Goal: Information Seeking & Learning: Understand process/instructions

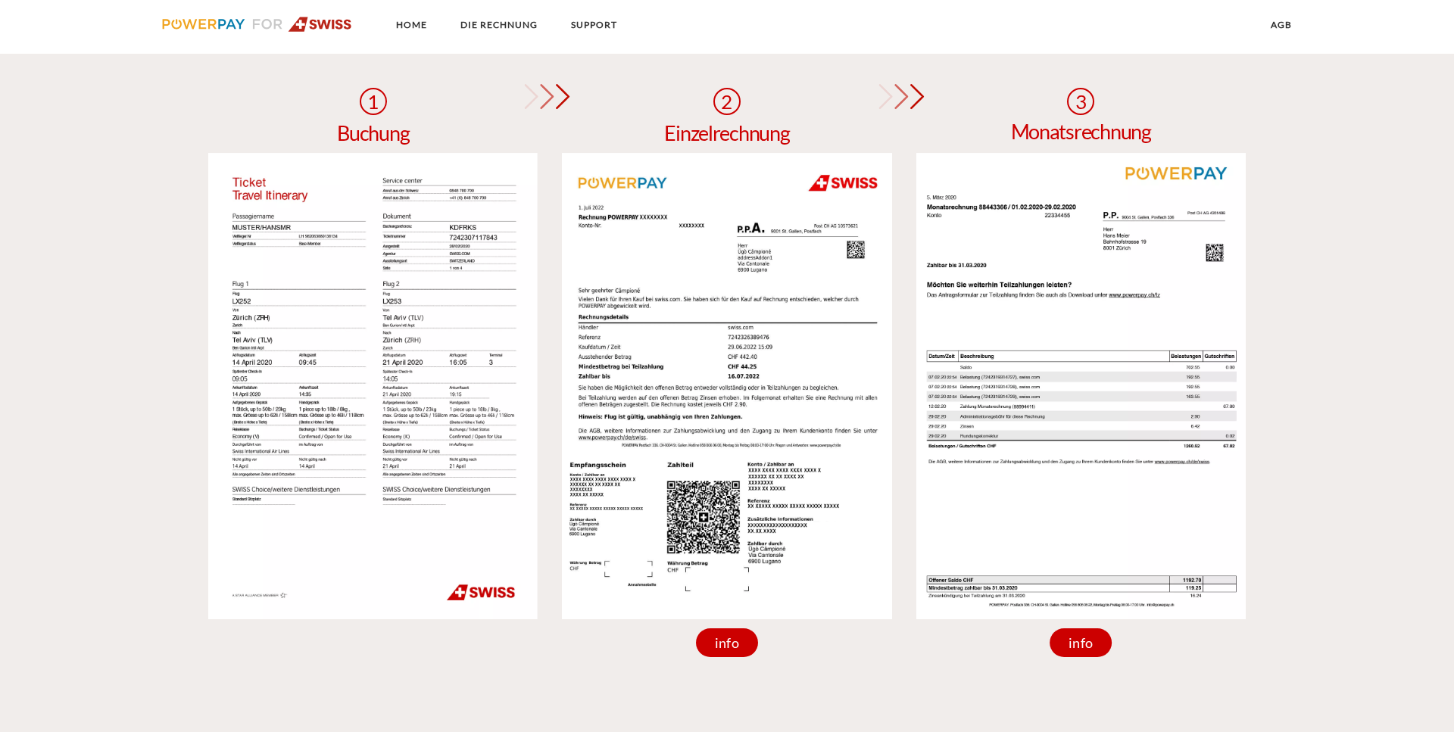
scroll to position [1236, 0]
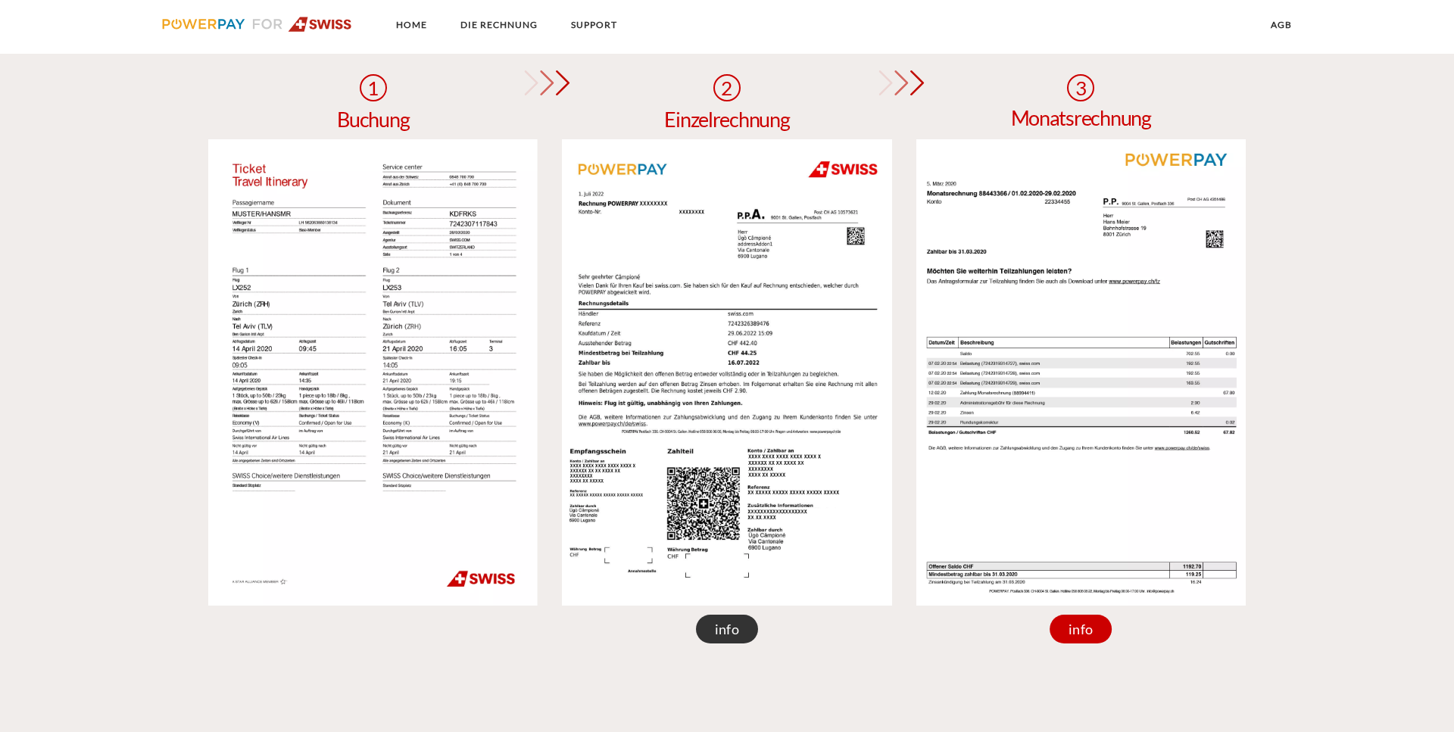
click at [719, 628] on div "info" at bounding box center [727, 629] width 62 height 29
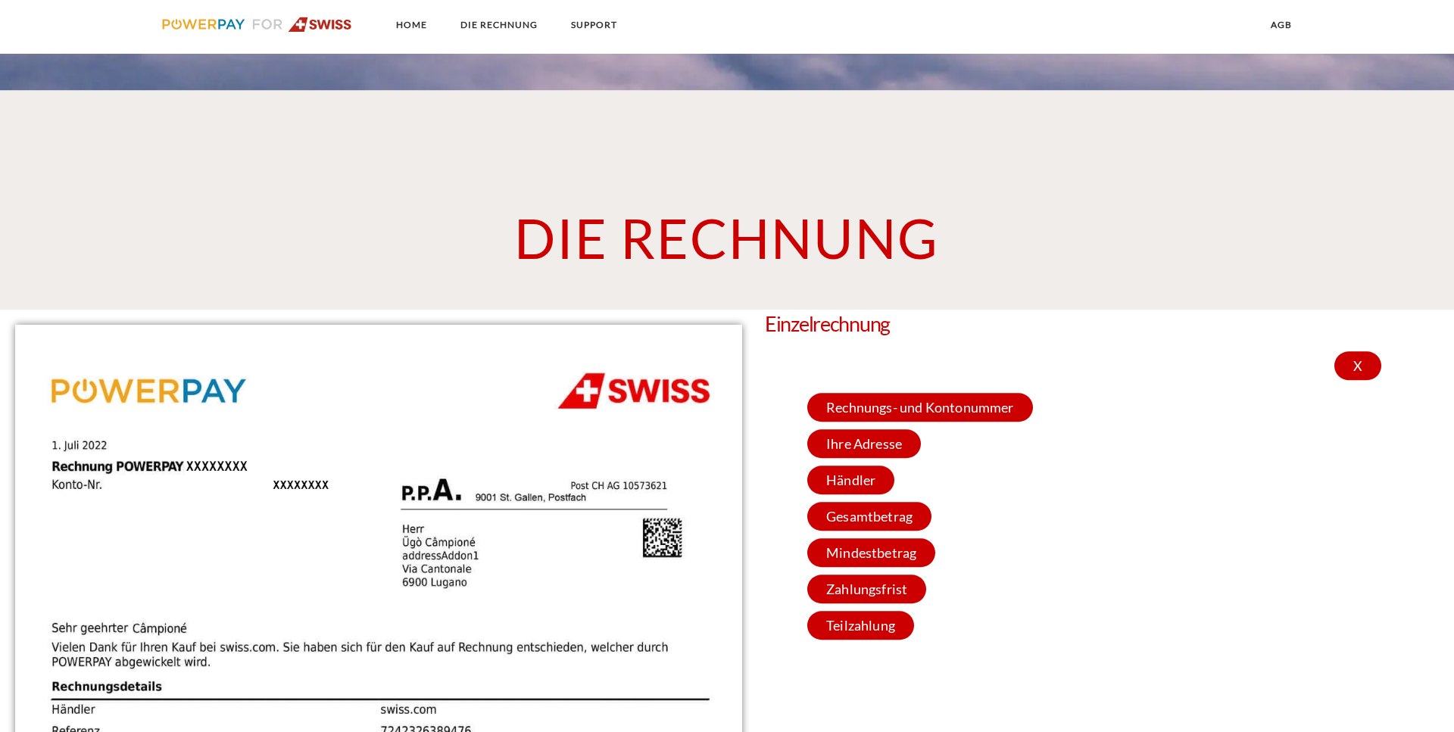
scroll to position [984, 0]
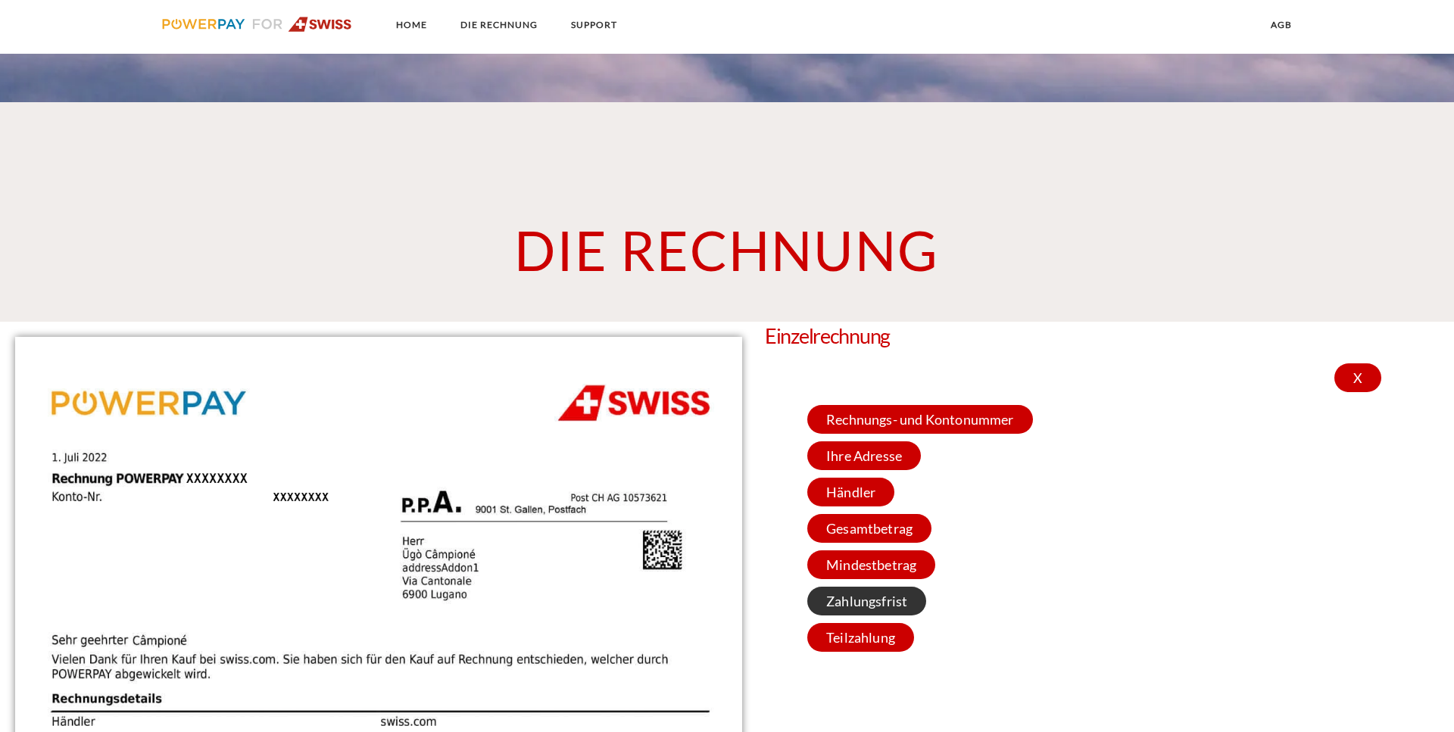
click at [833, 597] on span "Zahlungsfrist" at bounding box center [866, 601] width 119 height 29
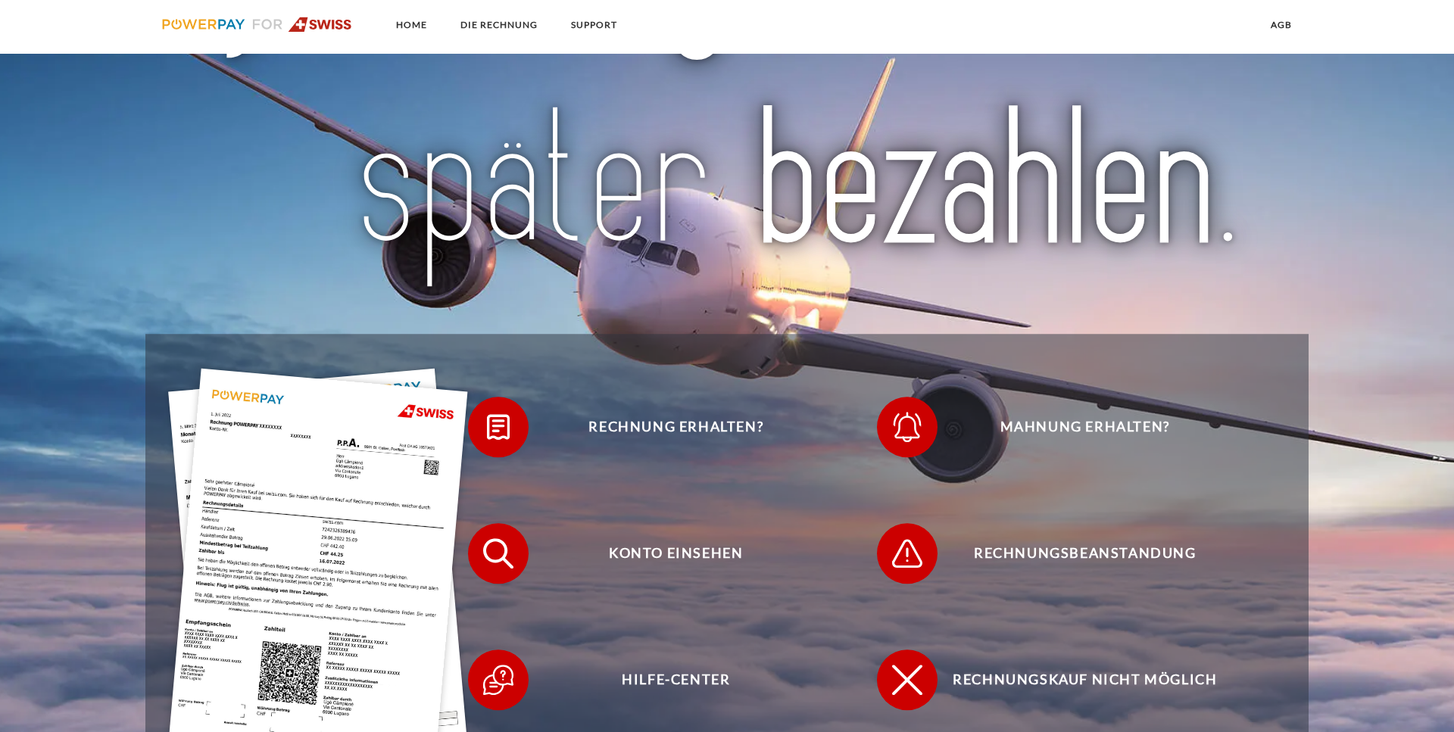
scroll to position [289, 0]
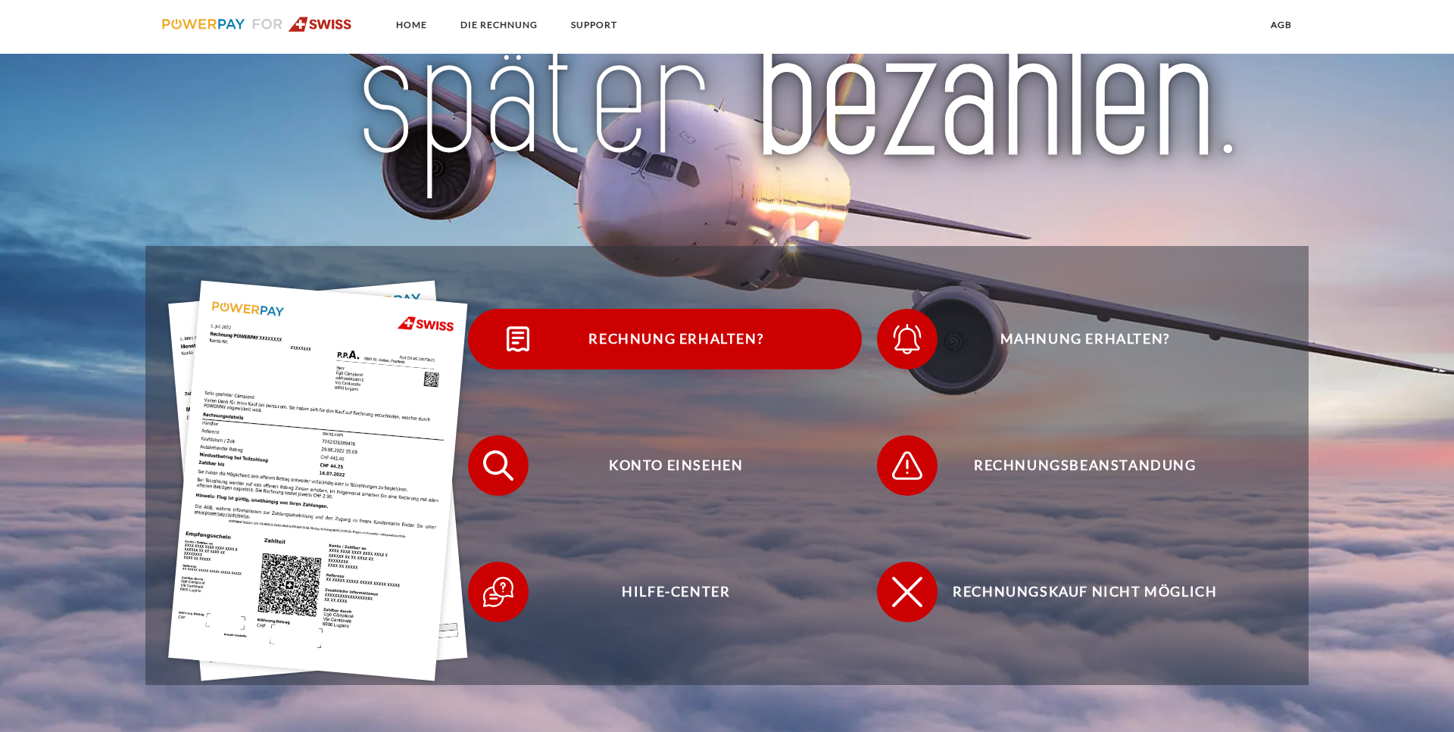
click at [631, 336] on span "Rechnung erhalten?" at bounding box center [676, 339] width 371 height 61
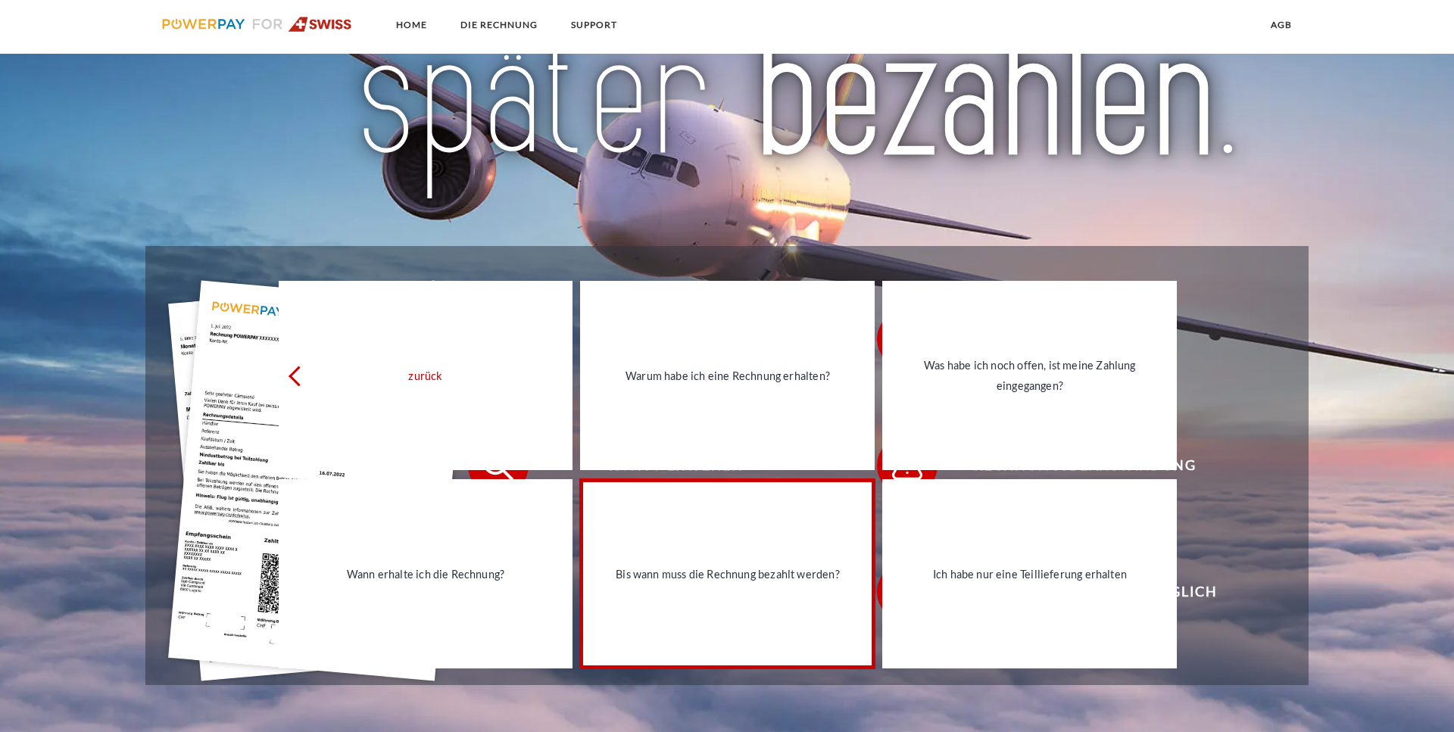
click at [724, 566] on div "Bis wann muss die Rechnung bezahlt werden?" at bounding box center [727, 573] width 276 height 20
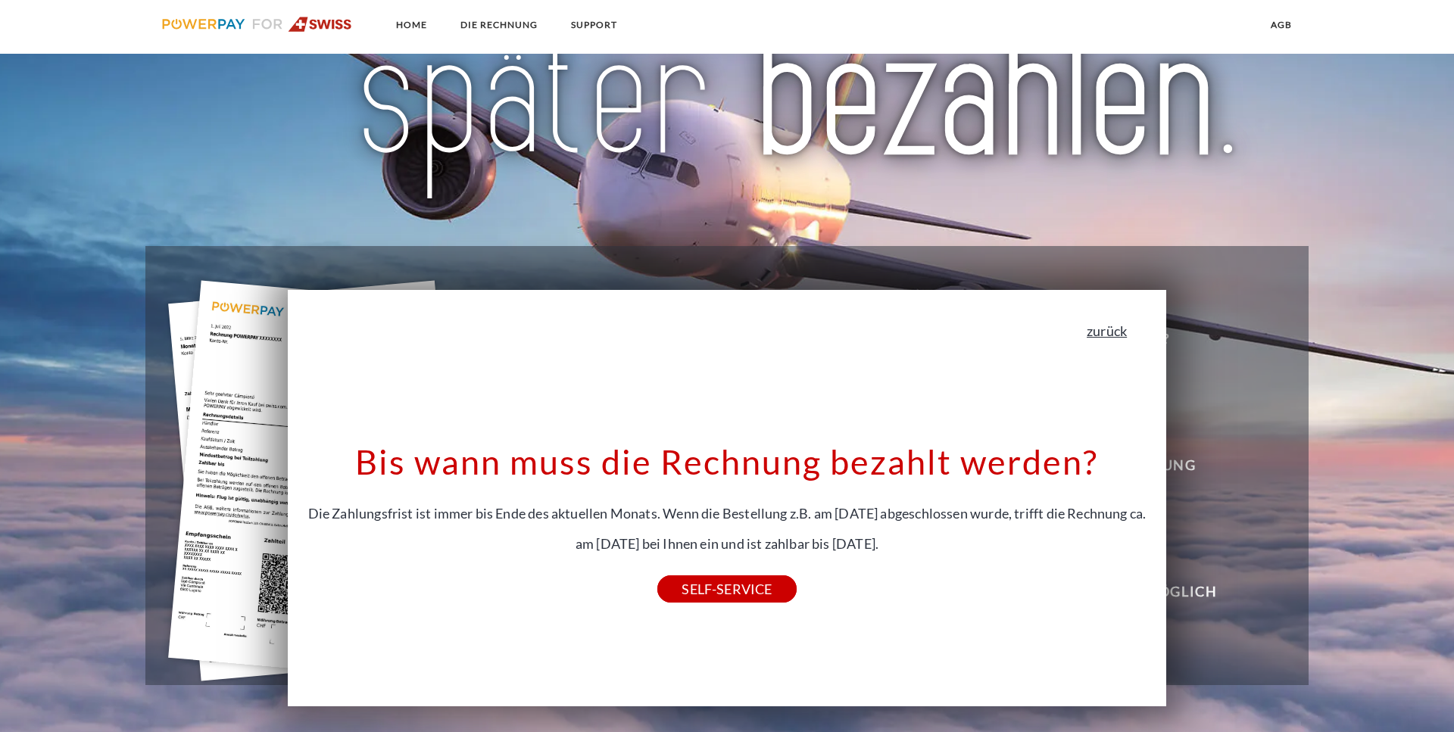
click at [1102, 332] on link "zurück" at bounding box center [1106, 331] width 40 height 14
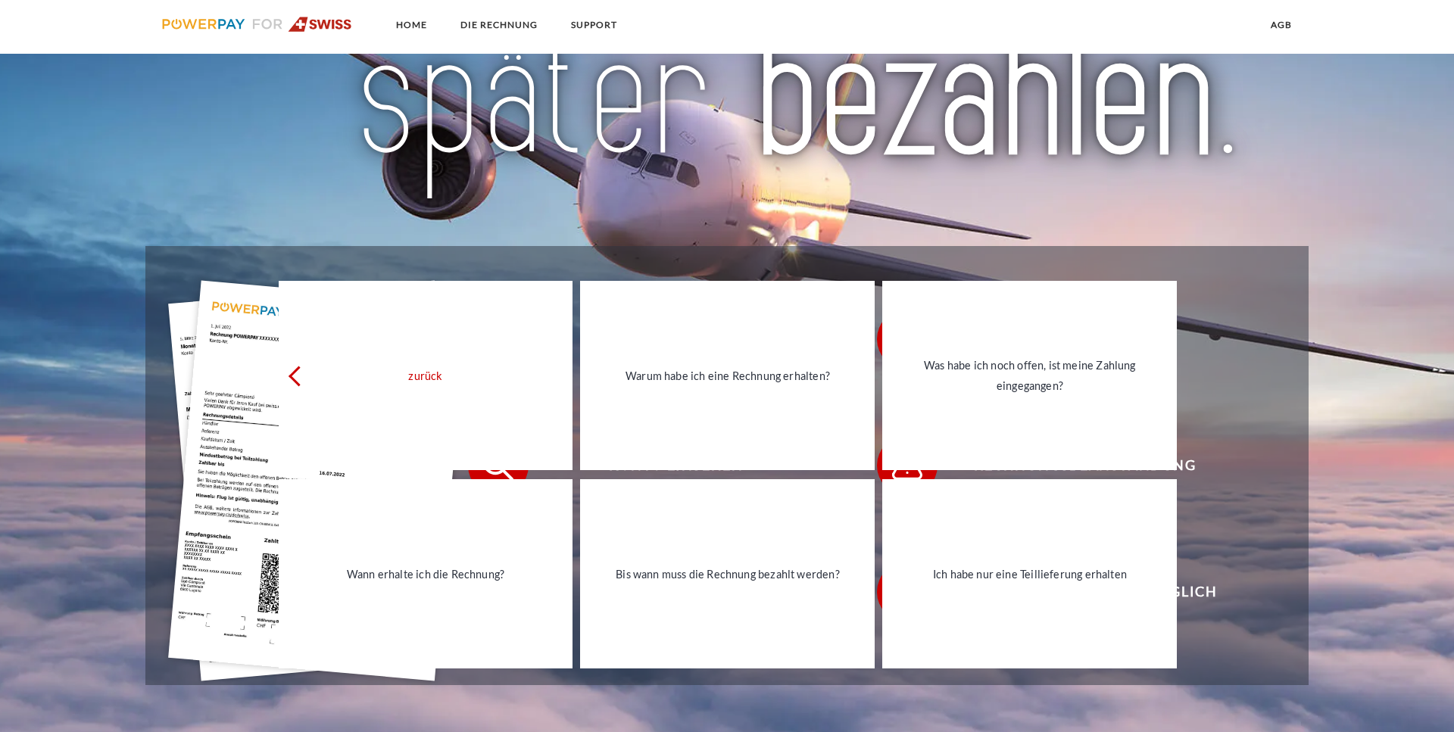
click at [250, 454] on img at bounding box center [318, 480] width 300 height 400
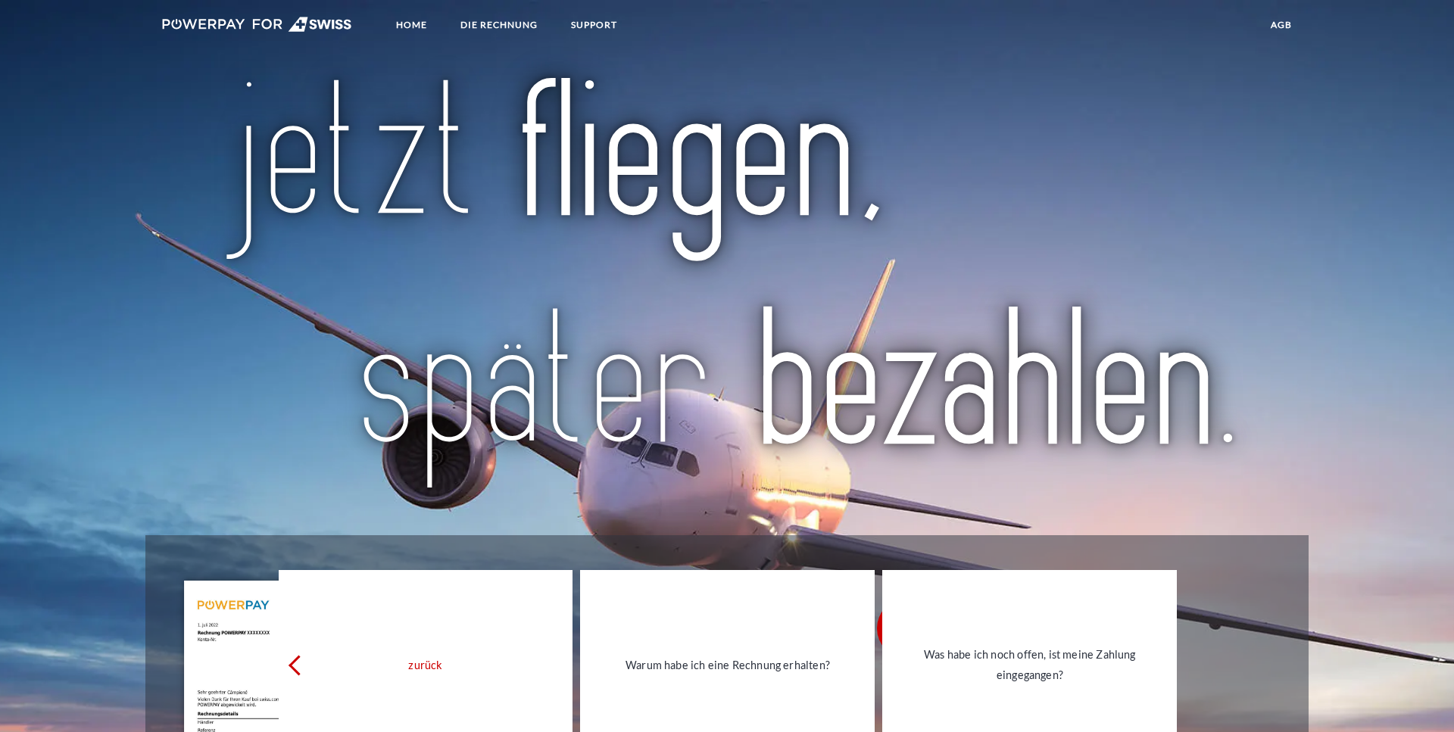
click at [320, 22] on img at bounding box center [257, 24] width 190 height 15
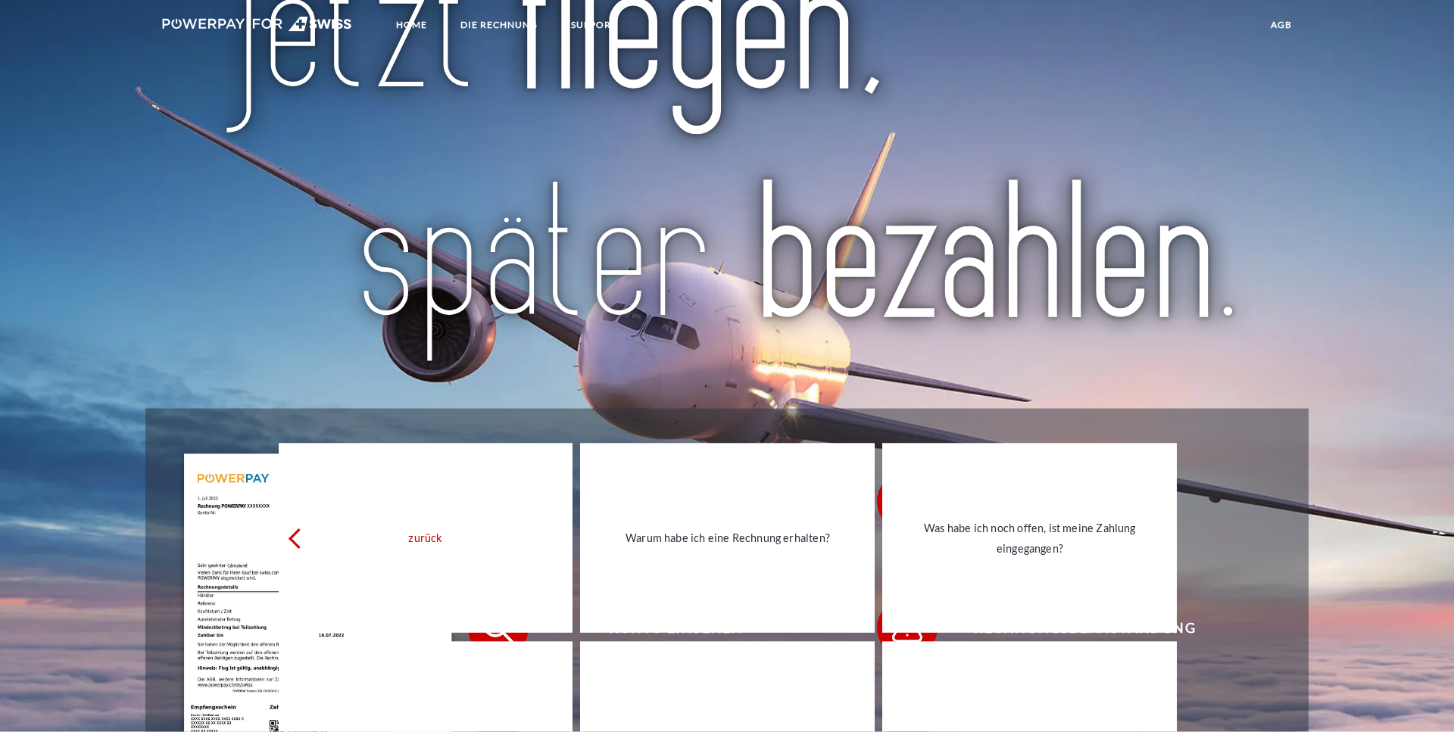
scroll to position [232, 0]
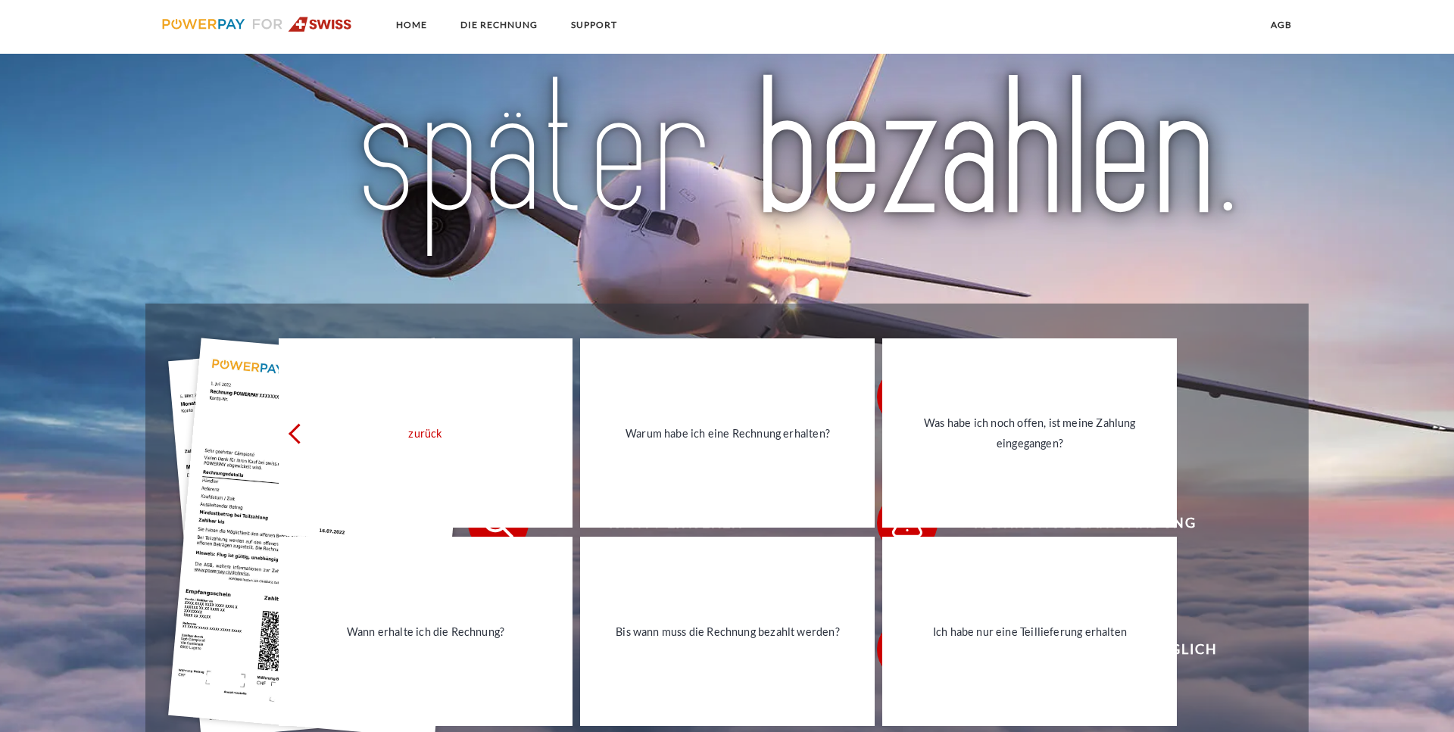
click at [302, 160] on img at bounding box center [726, 54] width 1025 height 424
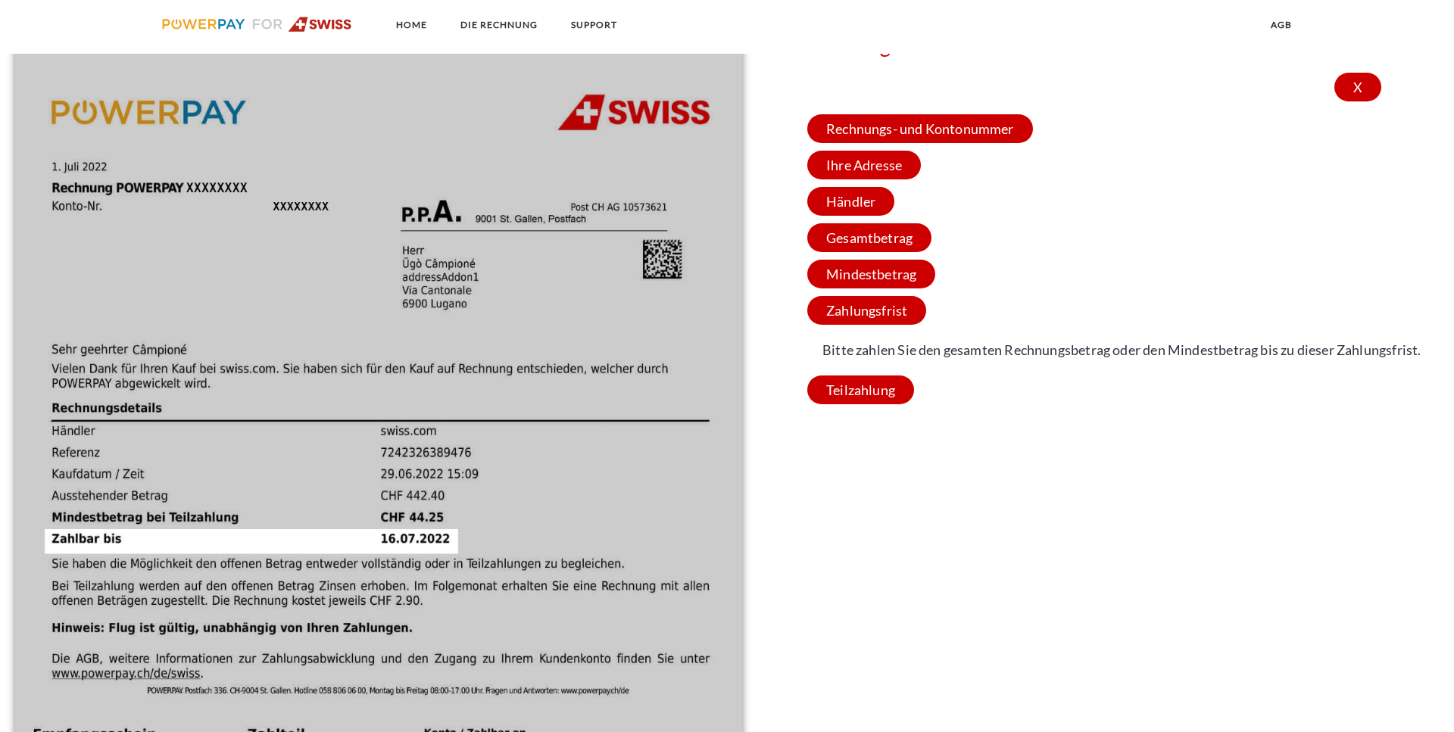
scroll to position [1390, 0]
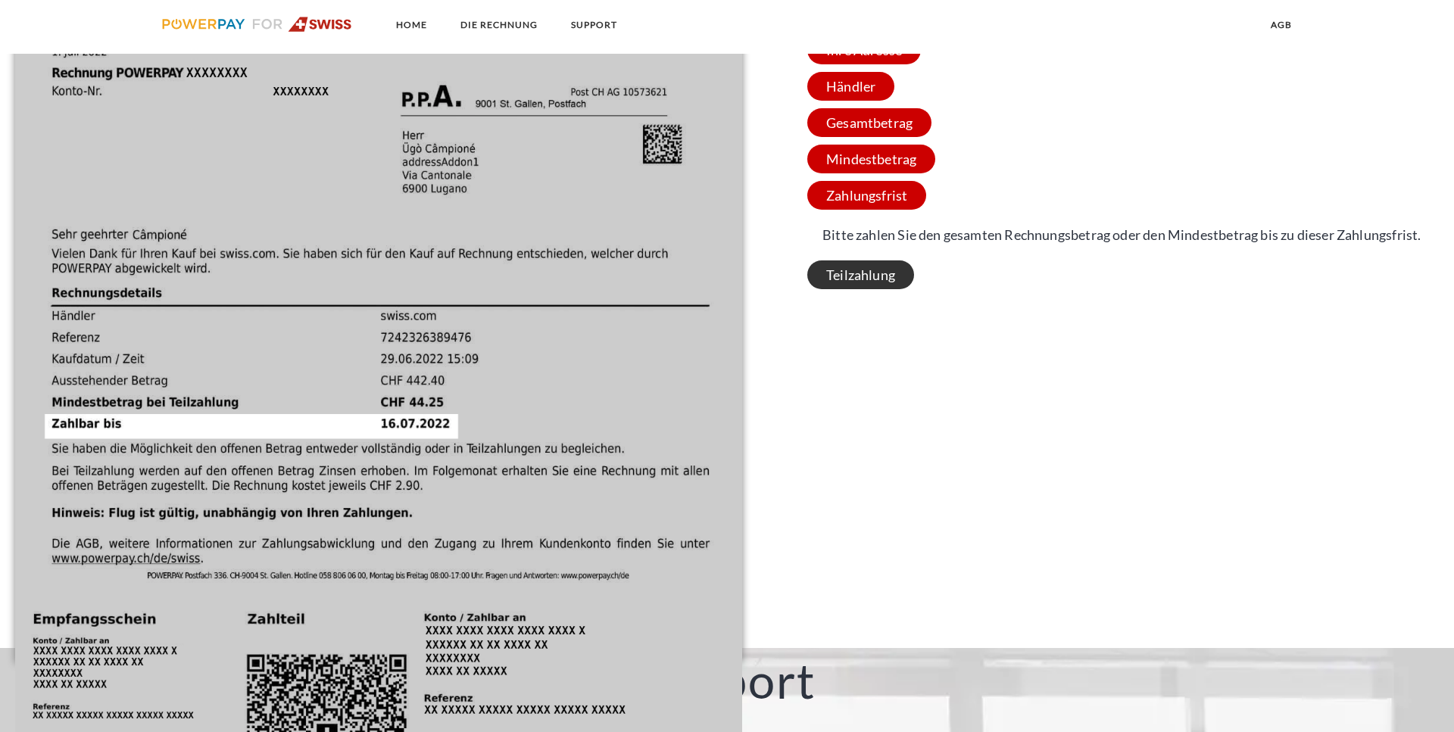
click at [857, 276] on span "Teilzahlung" at bounding box center [860, 274] width 107 height 29
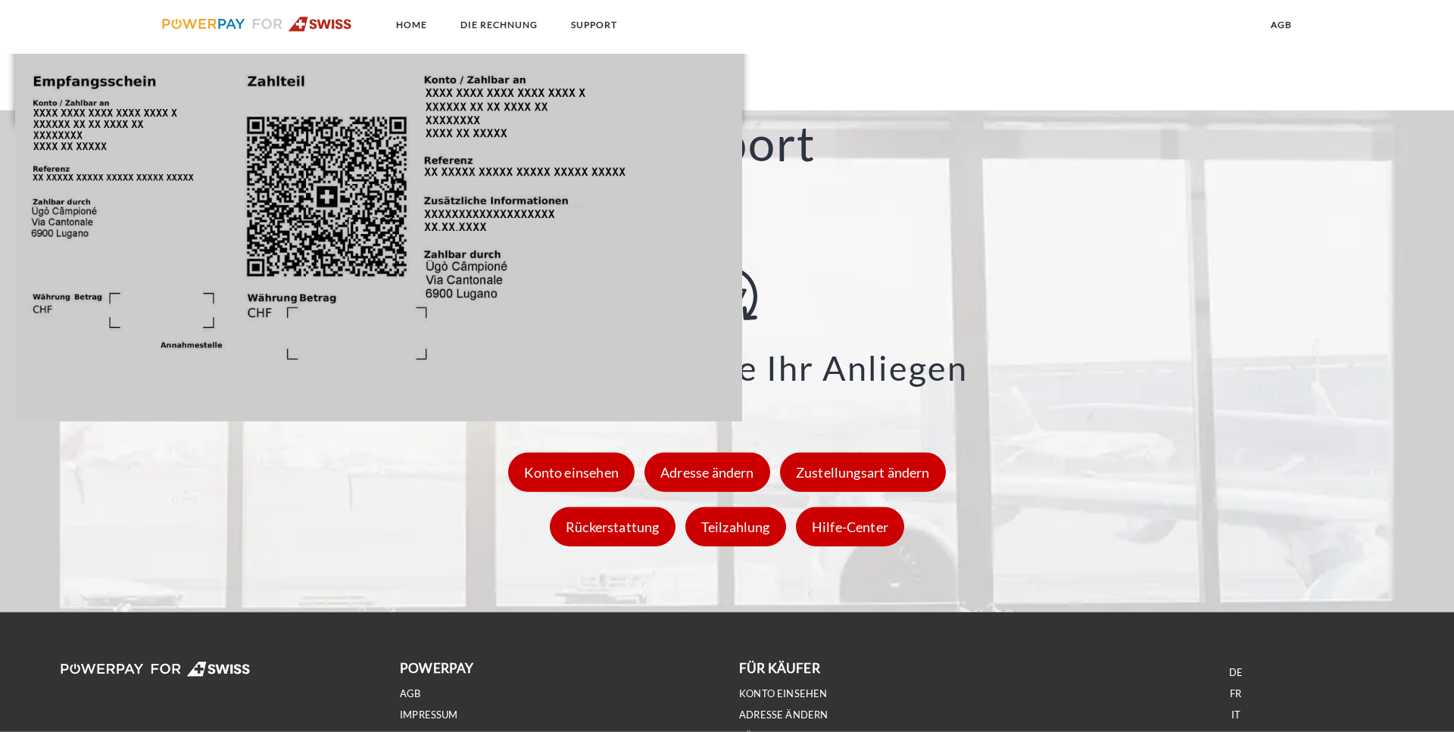
scroll to position [2008, 0]
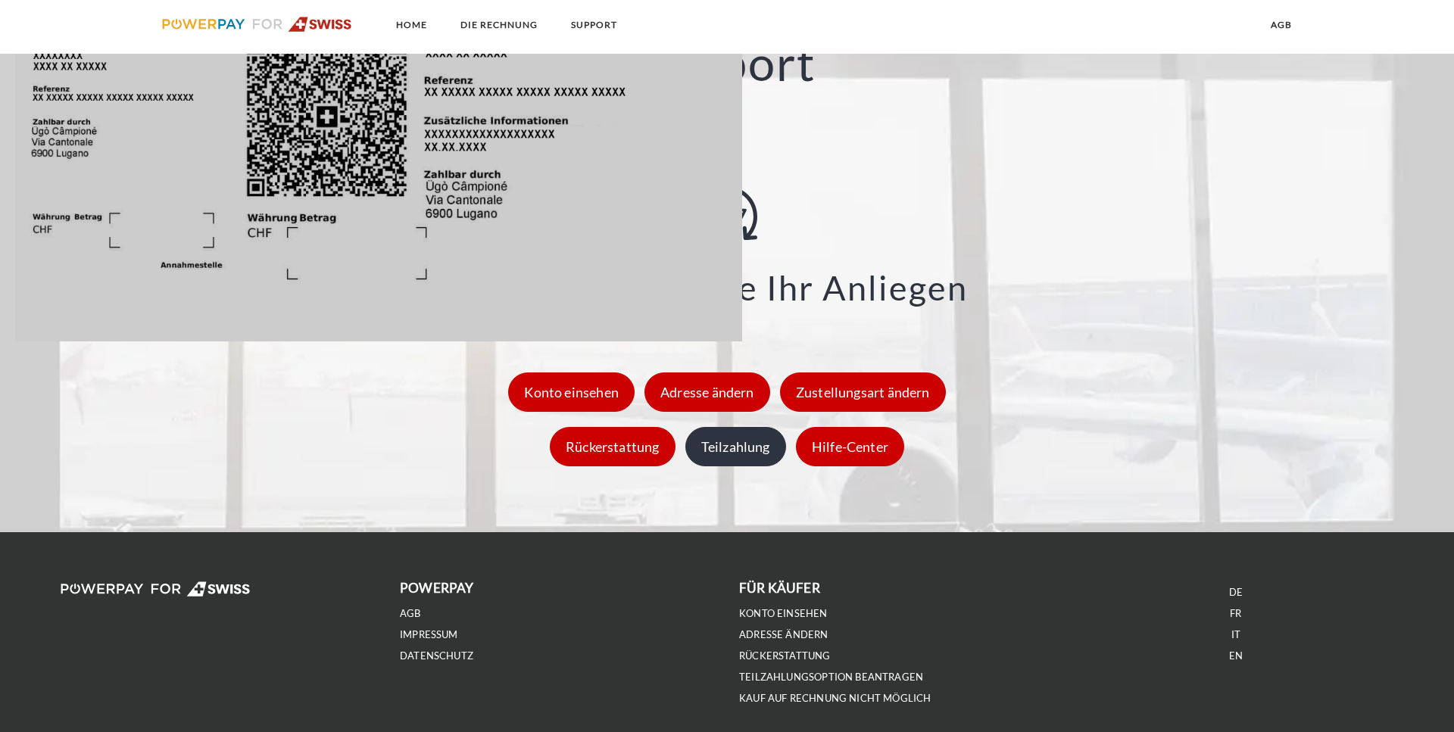
click at [753, 458] on div "Teilzahlung" at bounding box center [735, 446] width 101 height 39
